Goal: Complete application form

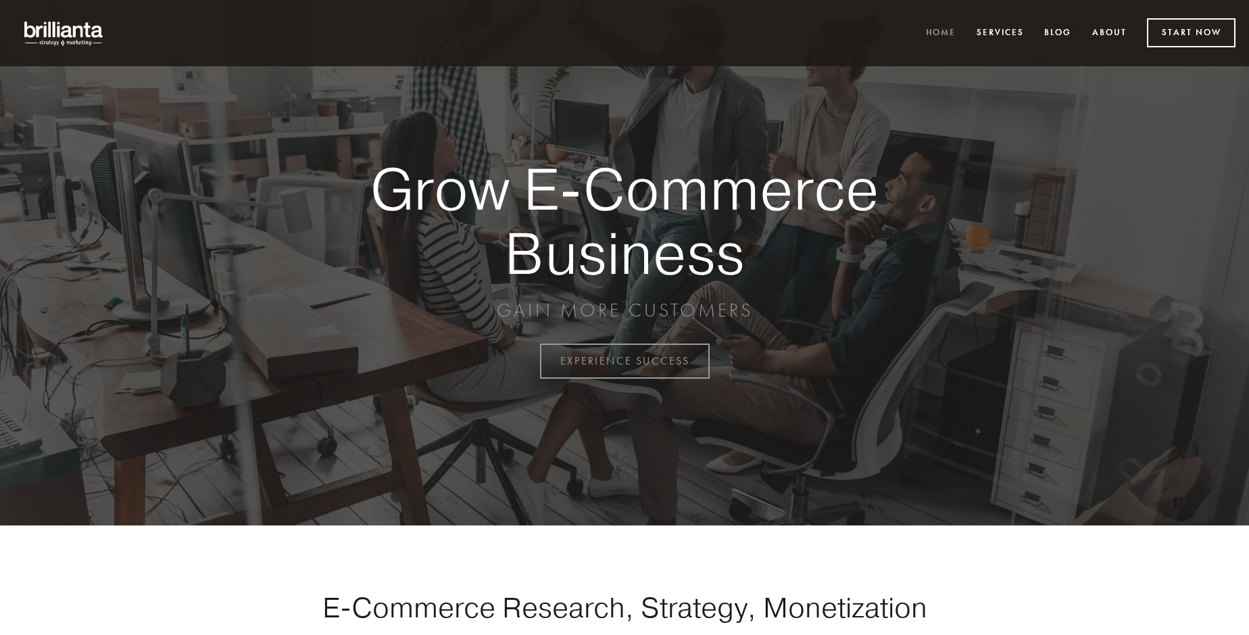
scroll to position [3542, 0]
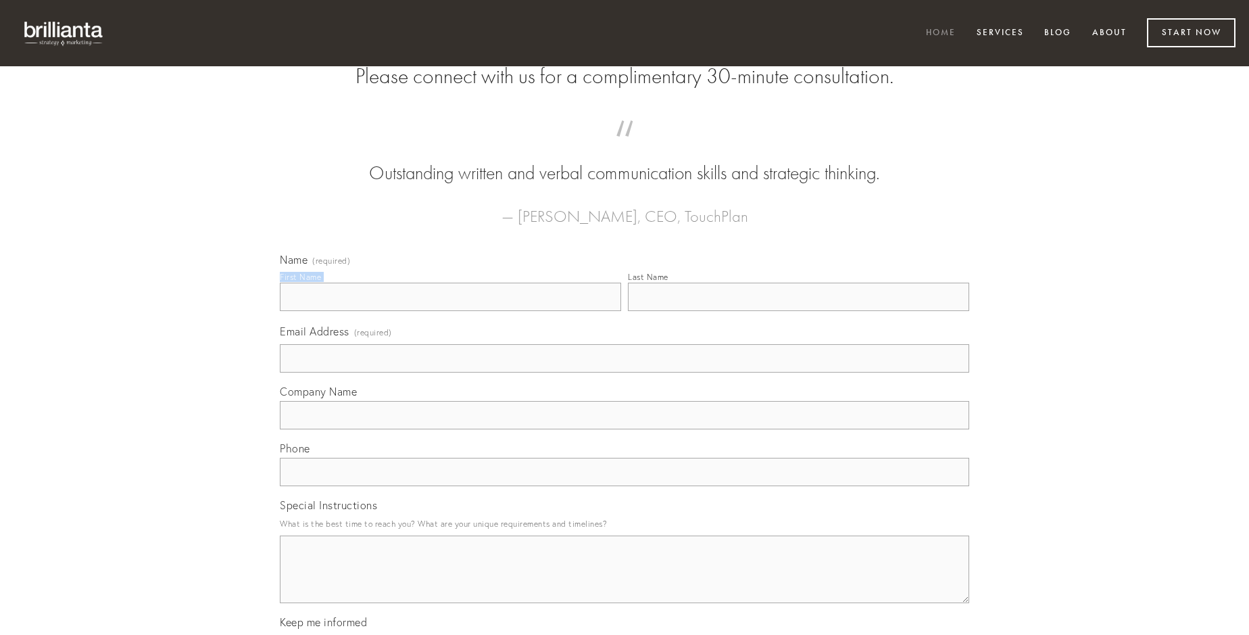
type input "[PERSON_NAME]"
click at [798, 311] on input "Last Name" at bounding box center [798, 296] width 341 height 28
type input "[PERSON_NAME]"
click at [624, 372] on input "Email Address (required)" at bounding box center [624, 358] width 689 height 28
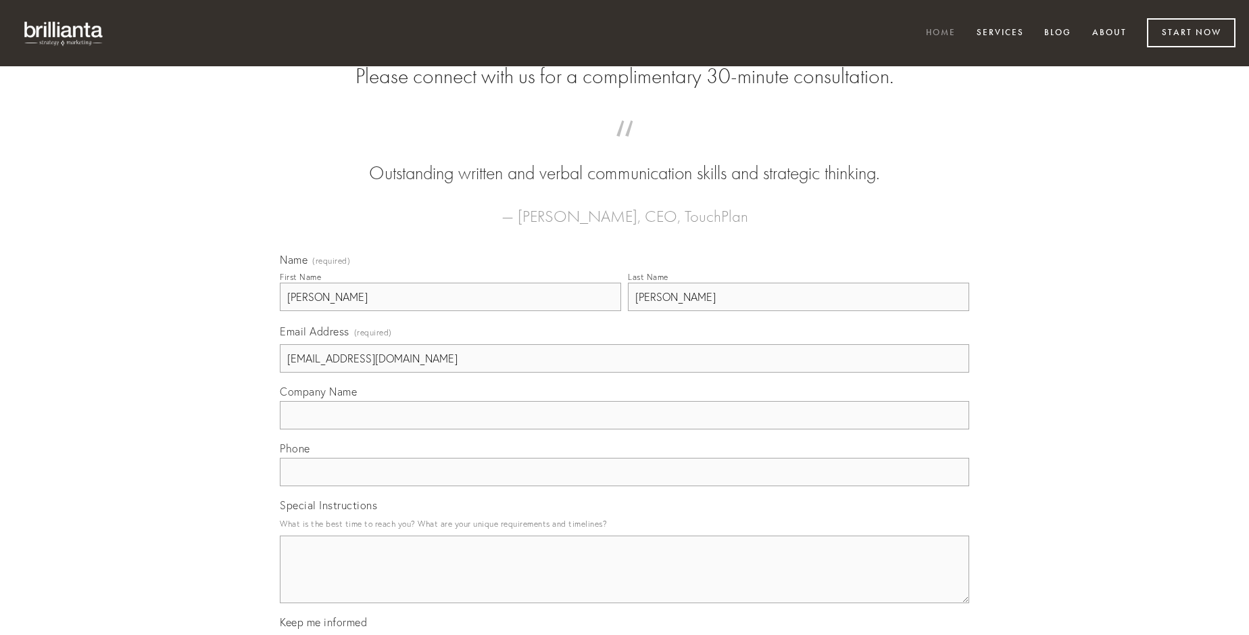
type input "[EMAIL_ADDRESS][DOMAIN_NAME]"
click at [624, 429] on input "Company Name" at bounding box center [624, 415] width 689 height 28
type input "autus"
click at [624, 486] on input "text" at bounding box center [624, 471] width 689 height 28
click at [624, 581] on textarea "Special Instructions" at bounding box center [624, 569] width 689 height 68
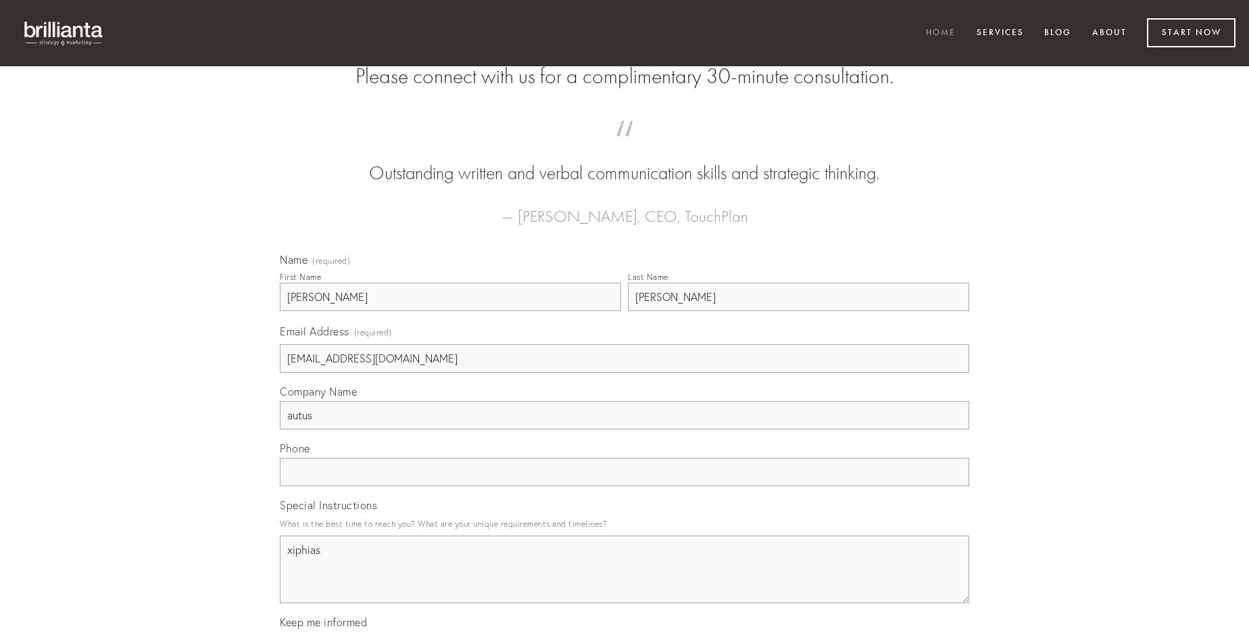
type textarea "xiphias"
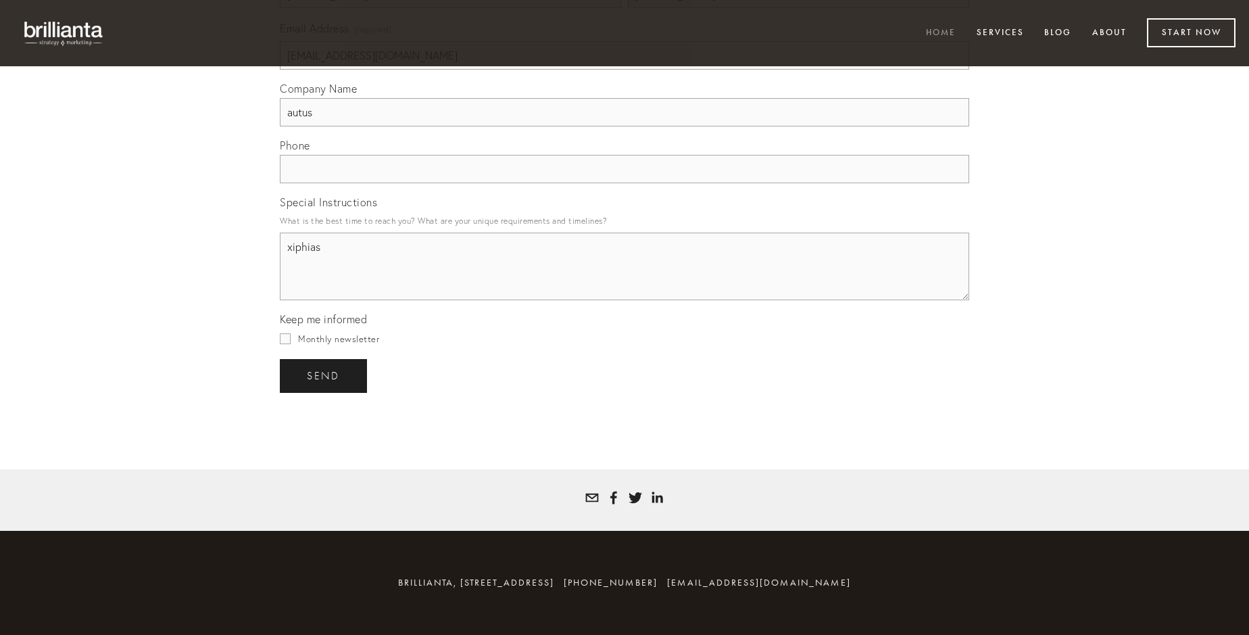
click at [324, 375] on span "send" at bounding box center [323, 376] width 33 height 12
